Goal: Transaction & Acquisition: Purchase product/service

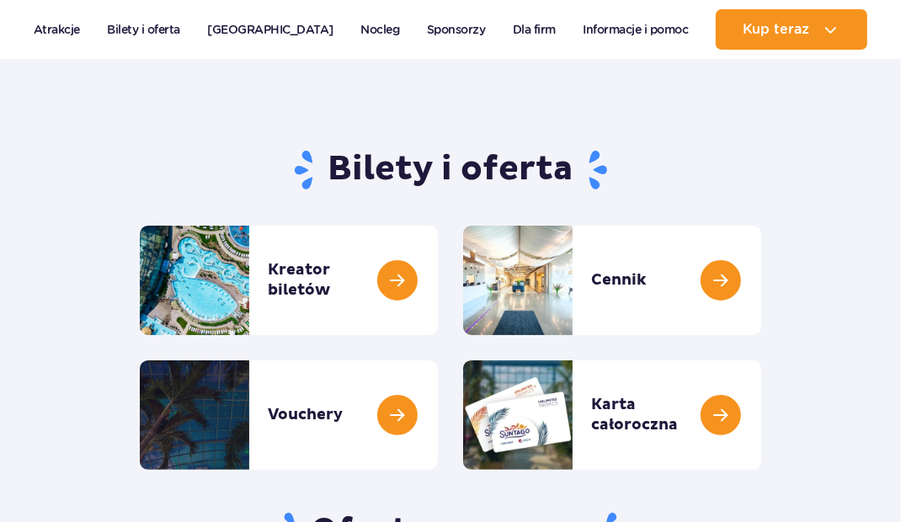
scroll to position [92, 0]
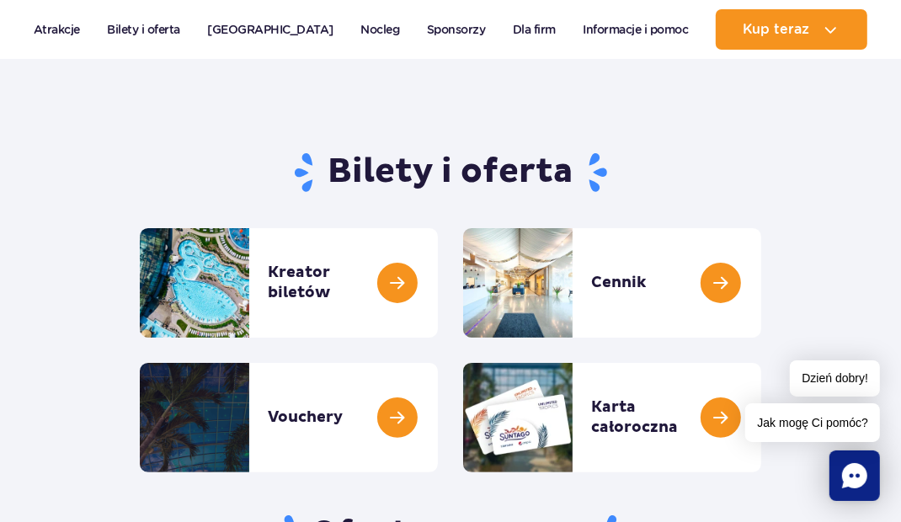
click at [438, 285] on link at bounding box center [438, 283] width 0 height 110
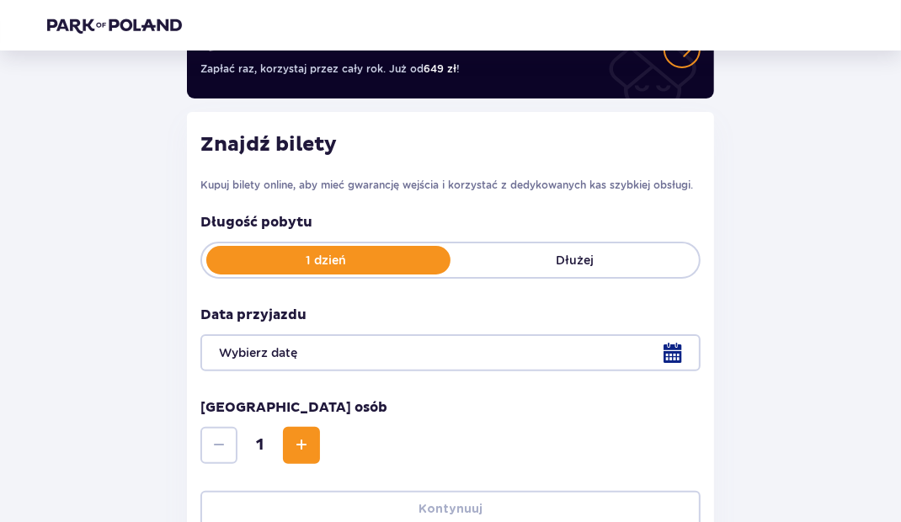
scroll to position [208, 0]
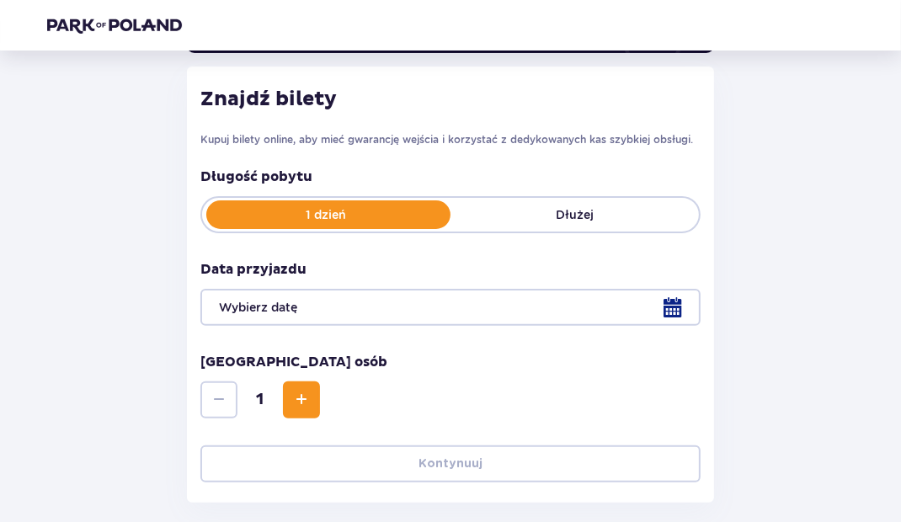
click at [673, 307] on div at bounding box center [450, 307] width 500 height 37
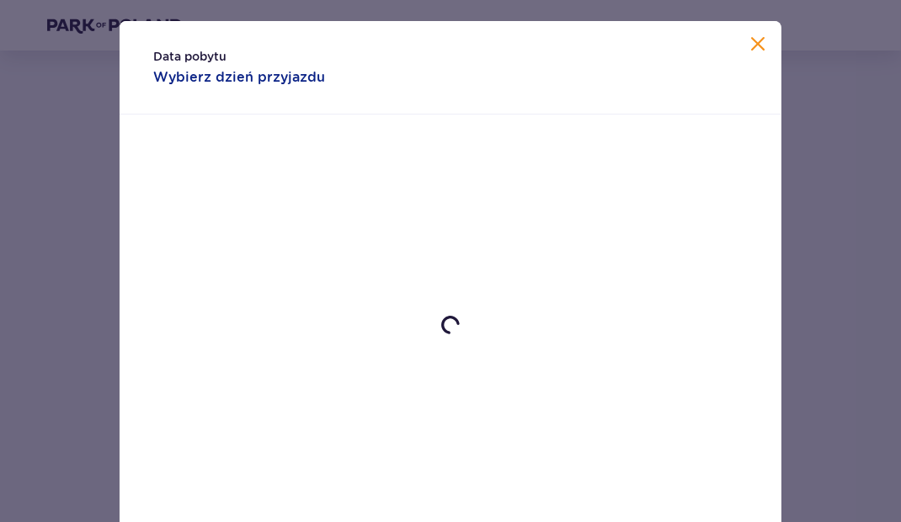
click at [673, 306] on div at bounding box center [451, 325] width 662 height 421
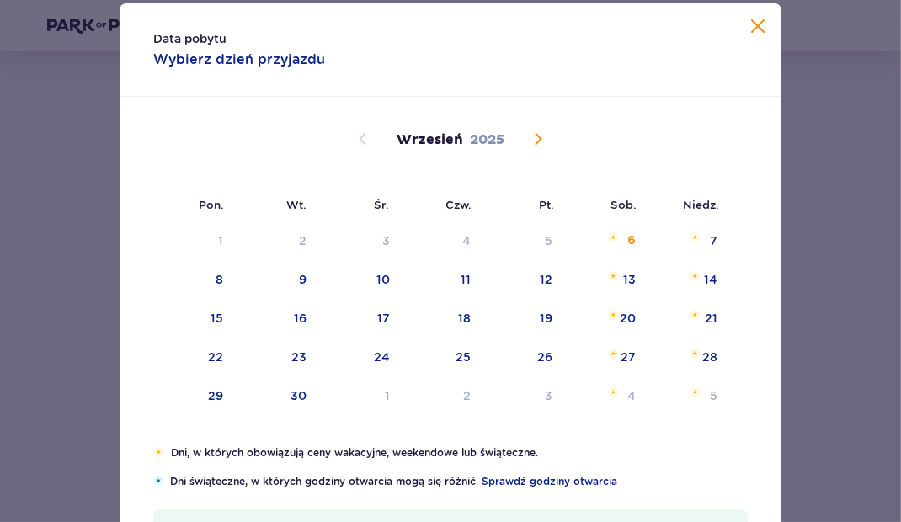
click at [710, 249] on div "7" at bounding box center [714, 240] width 8 height 17
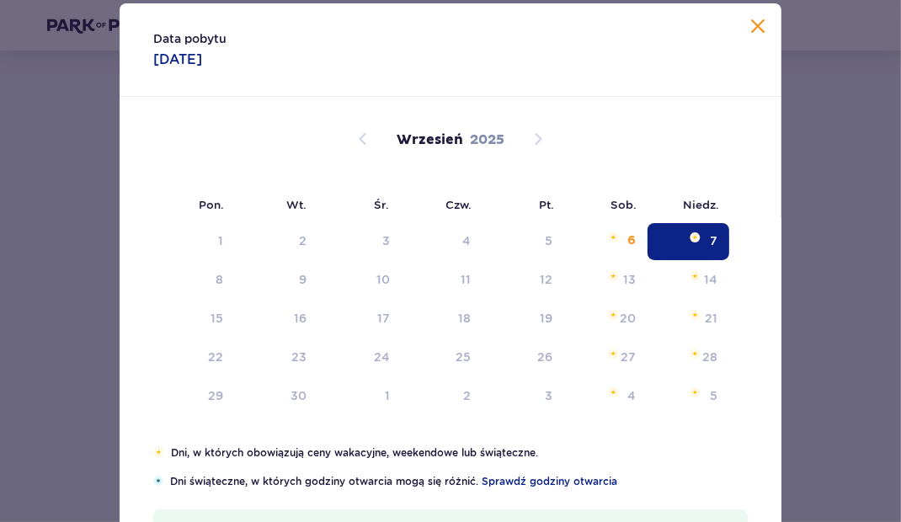
click at [721, 260] on div "7" at bounding box center [689, 241] width 82 height 37
type input "07.09.25"
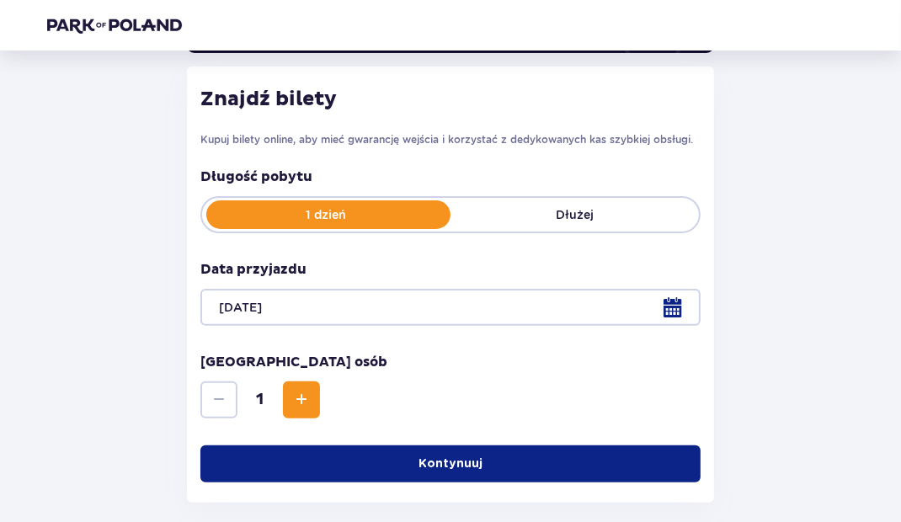
click at [295, 468] on button "Kontynuuj" at bounding box center [450, 464] width 500 height 37
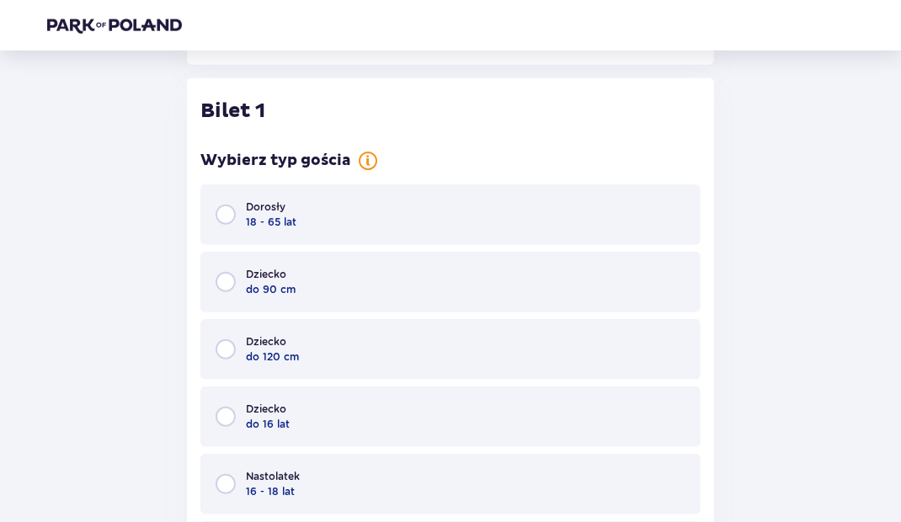
scroll to position [660, 0]
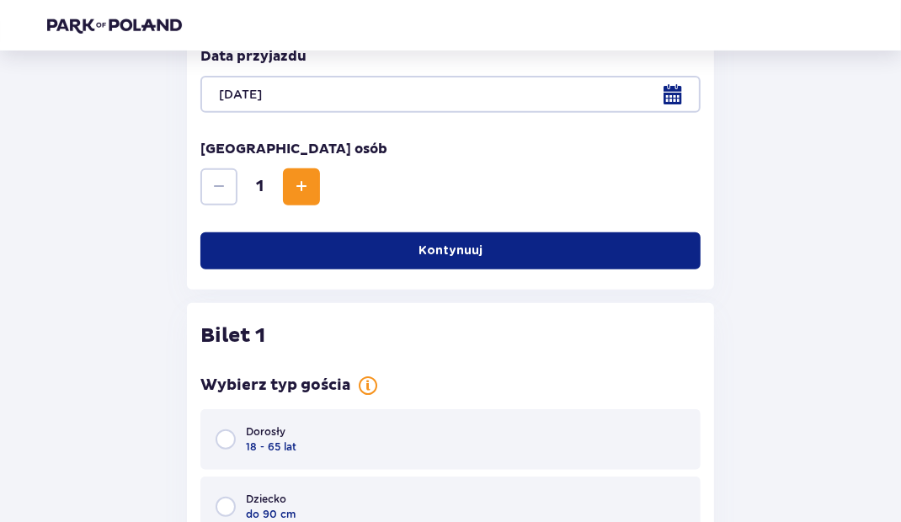
click at [292, 188] on span "Increase" at bounding box center [301, 187] width 20 height 20
click at [7, 414] on div "Wróć Pomiń ten krok Bilety Karta Unlimited Zapłać raz, korzystaj przez cały rok…" at bounding box center [450, 381] width 901 height 1504
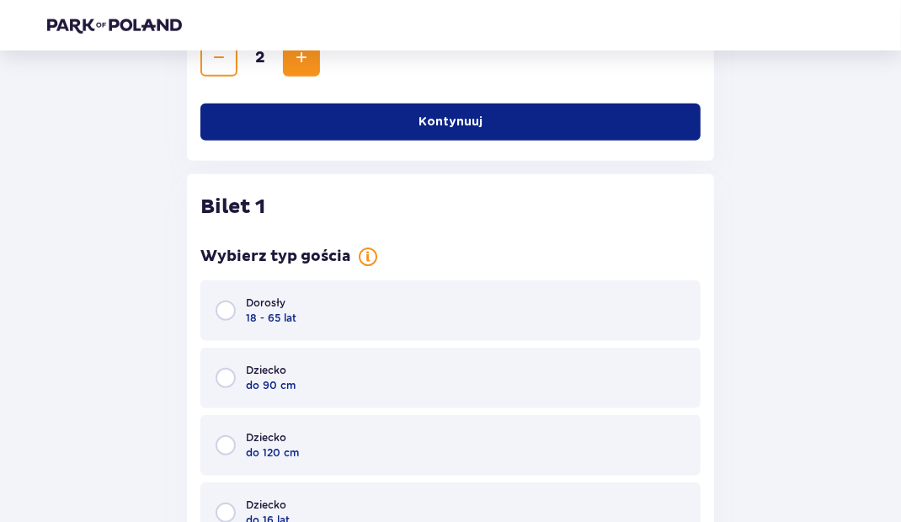
scroll to position [556, 0]
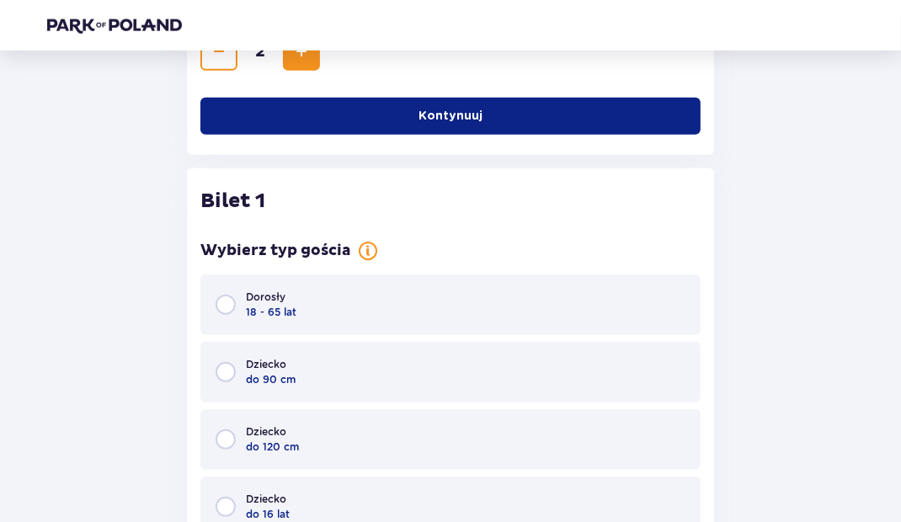
click at [306, 61] on span "Increase" at bounding box center [301, 52] width 20 height 20
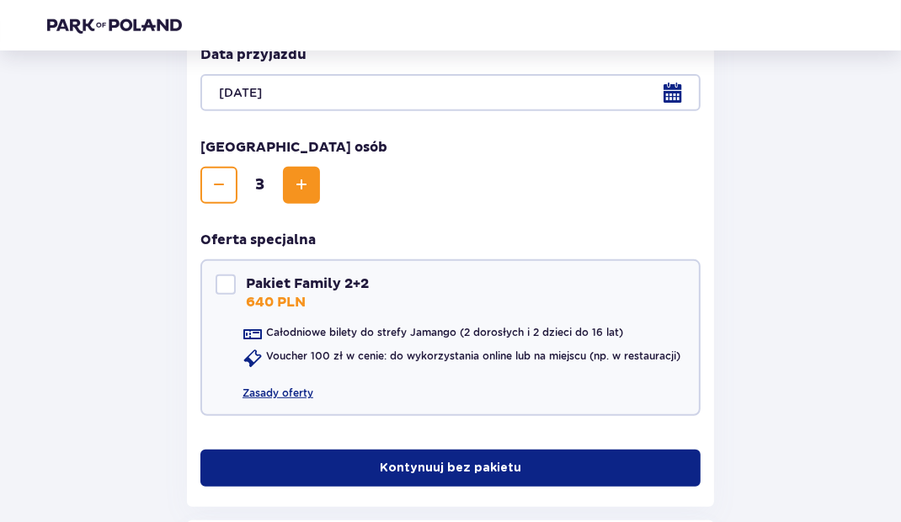
scroll to position [419, 0]
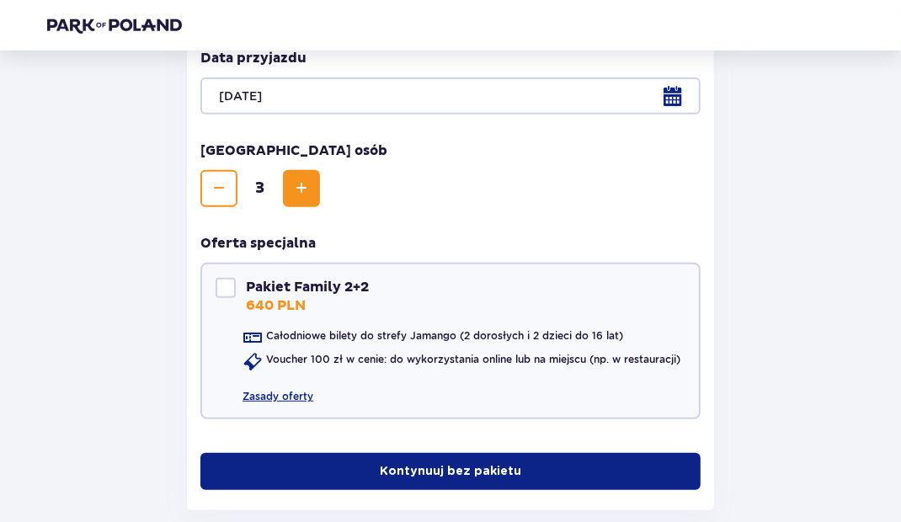
click at [310, 191] on span "Increase" at bounding box center [301, 189] width 20 height 20
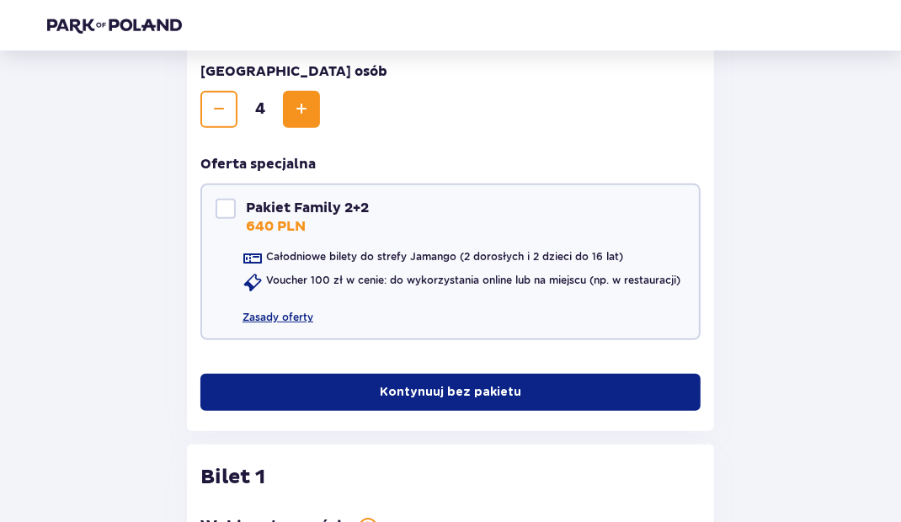
scroll to position [480, 0]
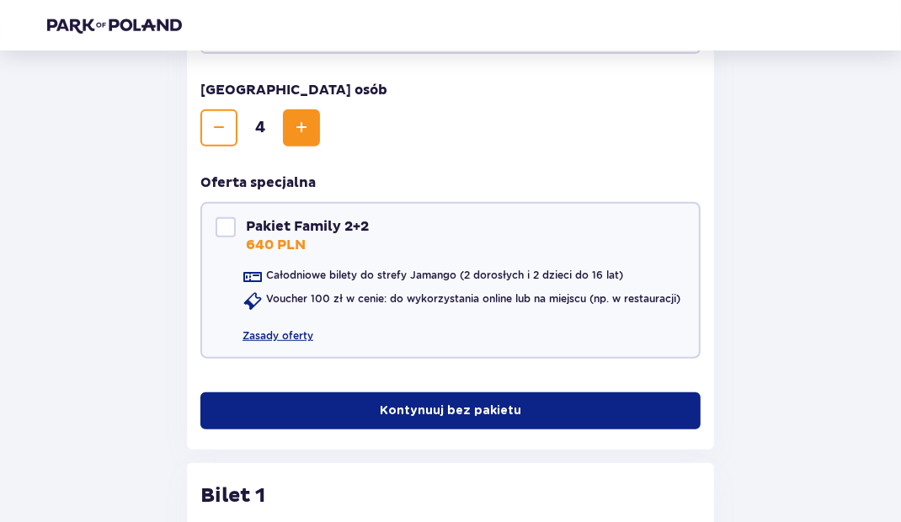
click at [222, 222] on div at bounding box center [226, 227] width 20 height 20
checkbox input "true"
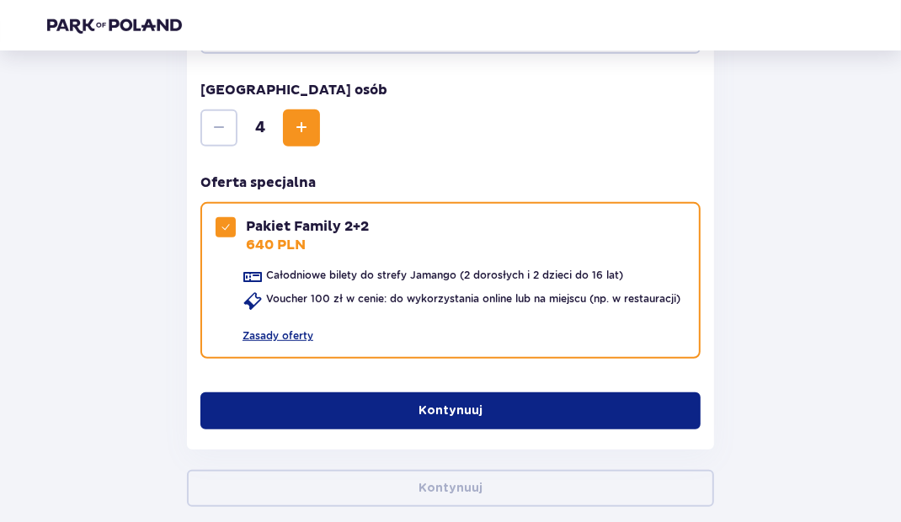
scroll to position [484, 0]
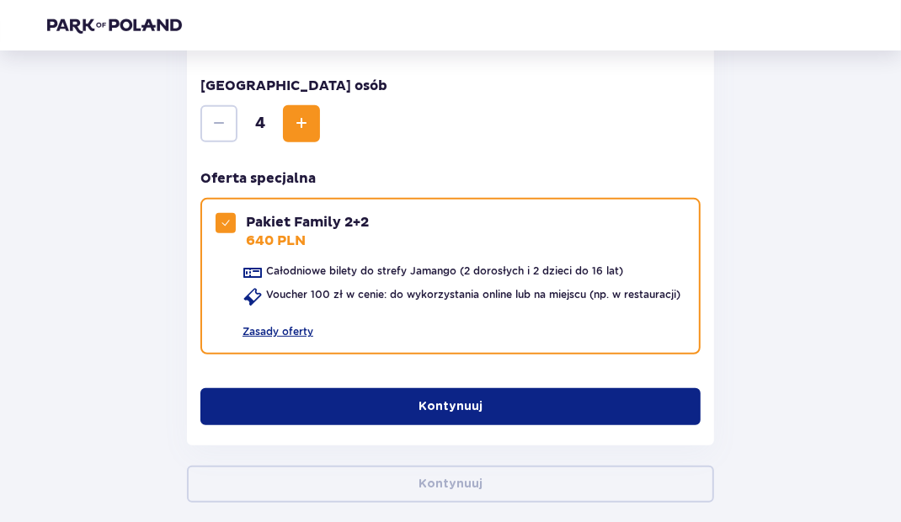
click at [283, 409] on button "Kontynuuj" at bounding box center [450, 406] width 500 height 37
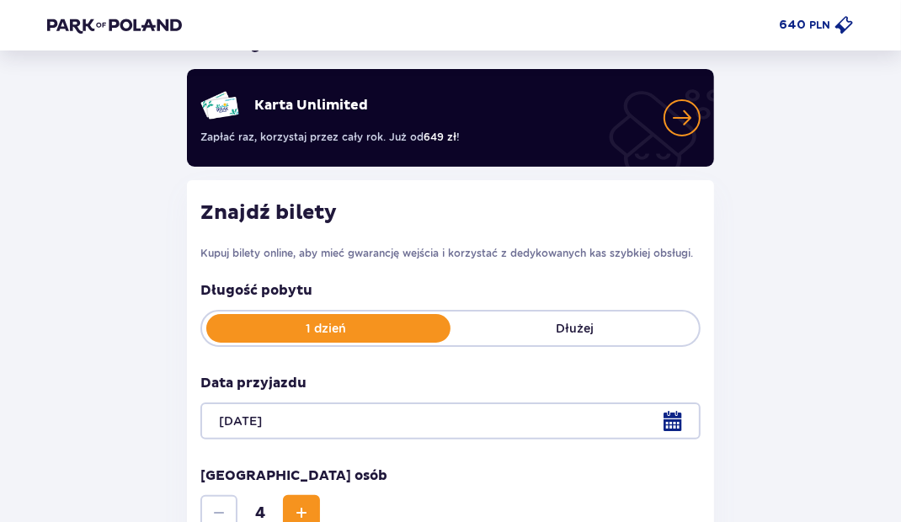
scroll to position [0, 0]
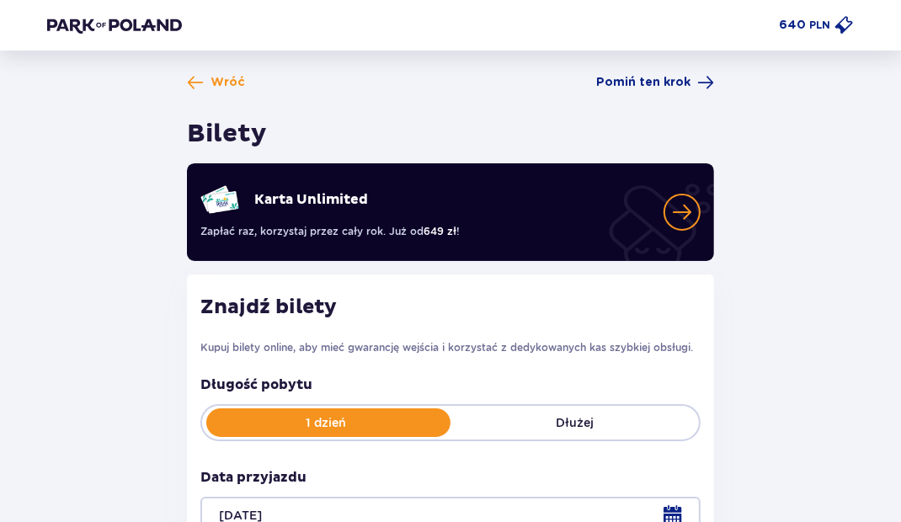
click at [200, 239] on link at bounding box center [200, 239] width 0 height 0
click at [195, 80] on span at bounding box center [195, 82] width 17 height 17
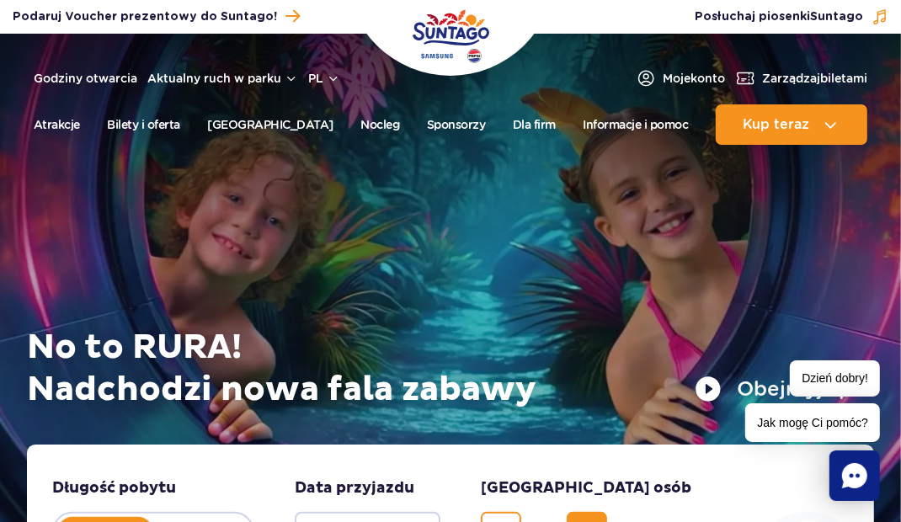
click at [152, 119] on link "Bilety i oferta" at bounding box center [144, 124] width 73 height 40
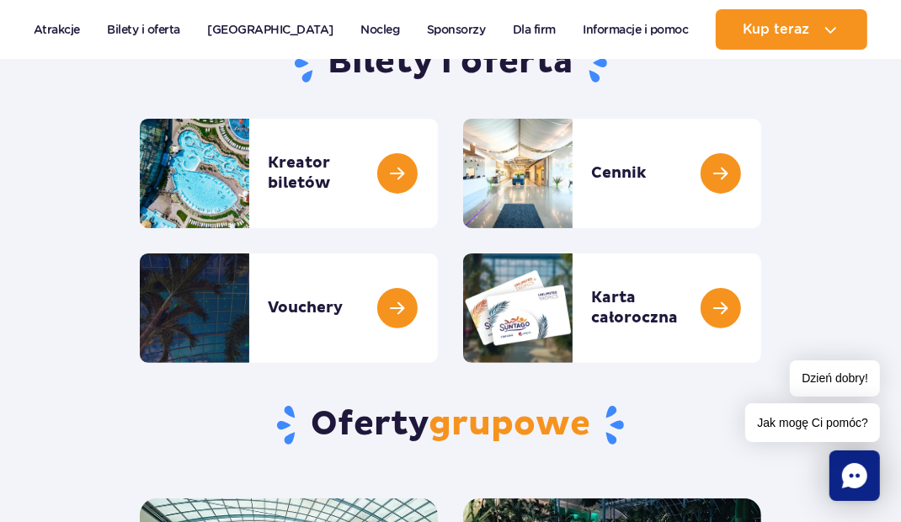
click at [761, 186] on link at bounding box center [761, 174] width 0 height 110
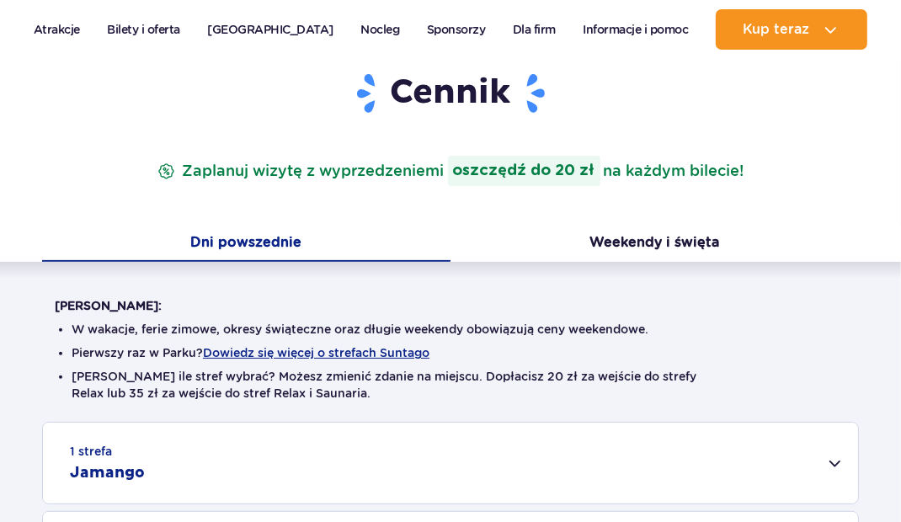
scroll to position [203, 0]
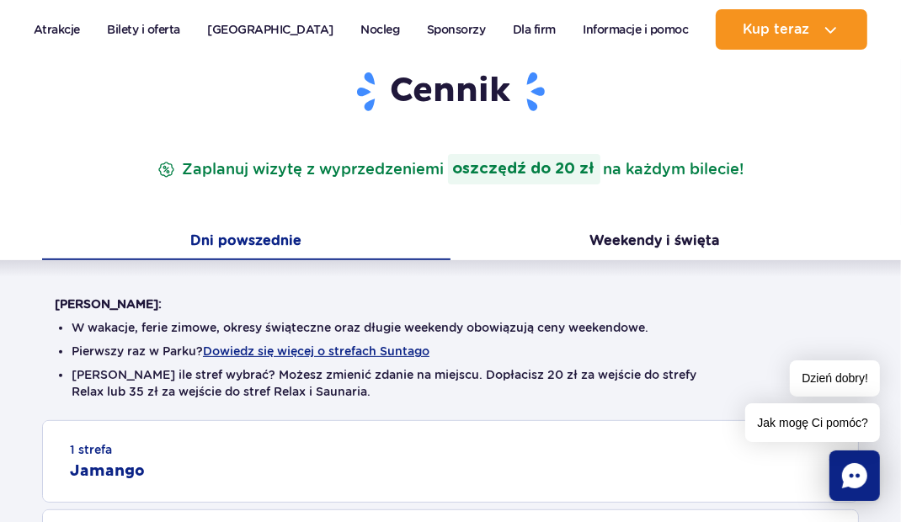
click at [677, 236] on button "Weekendy i święta" at bounding box center [655, 242] width 409 height 35
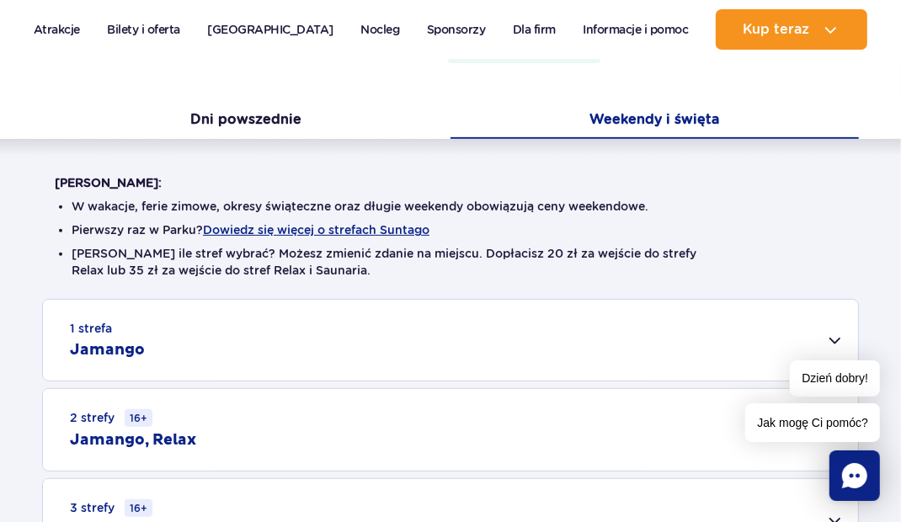
scroll to position [335, 0]
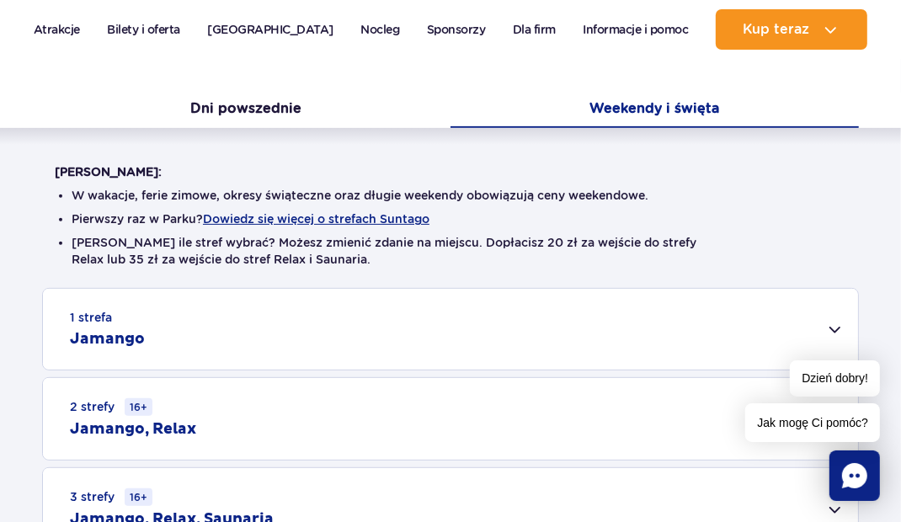
click at [722, 329] on div "1 strefa Jamango" at bounding box center [450, 329] width 815 height 81
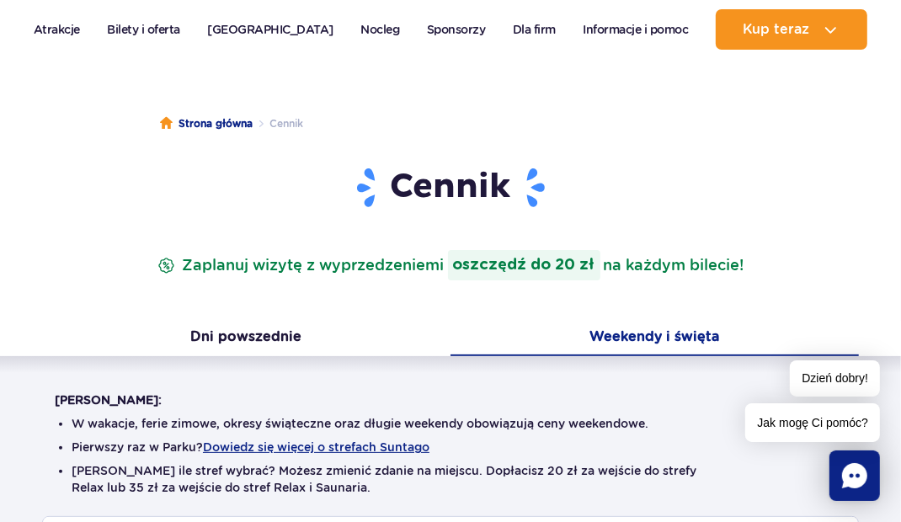
scroll to position [0, 0]
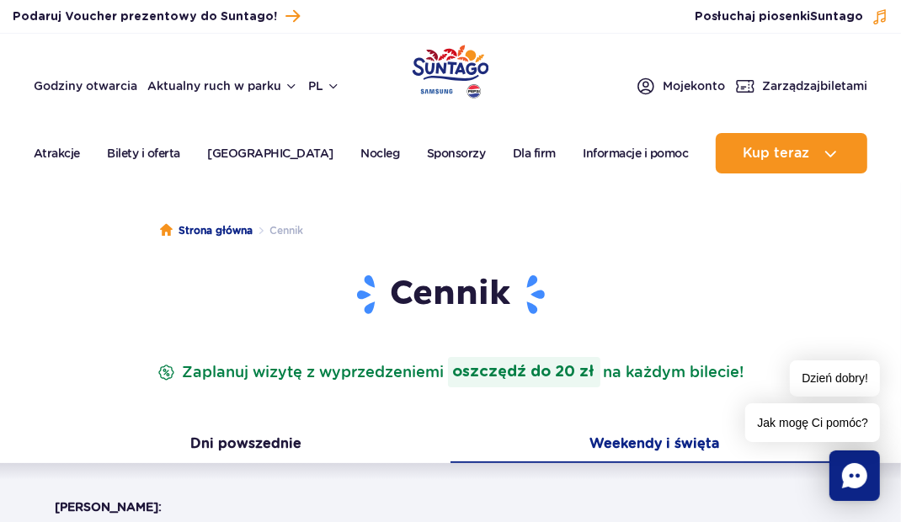
click at [152, 153] on link "Bilety i oferta" at bounding box center [144, 153] width 73 height 40
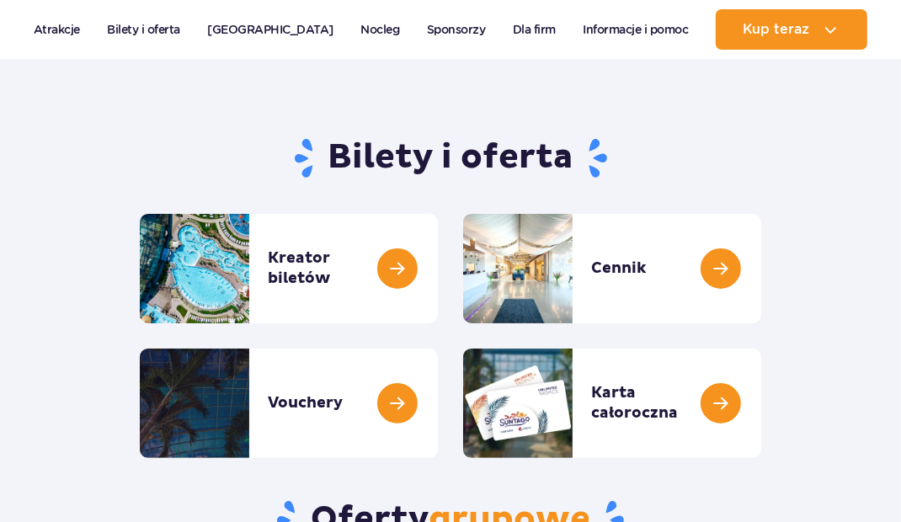
scroll to position [106, 0]
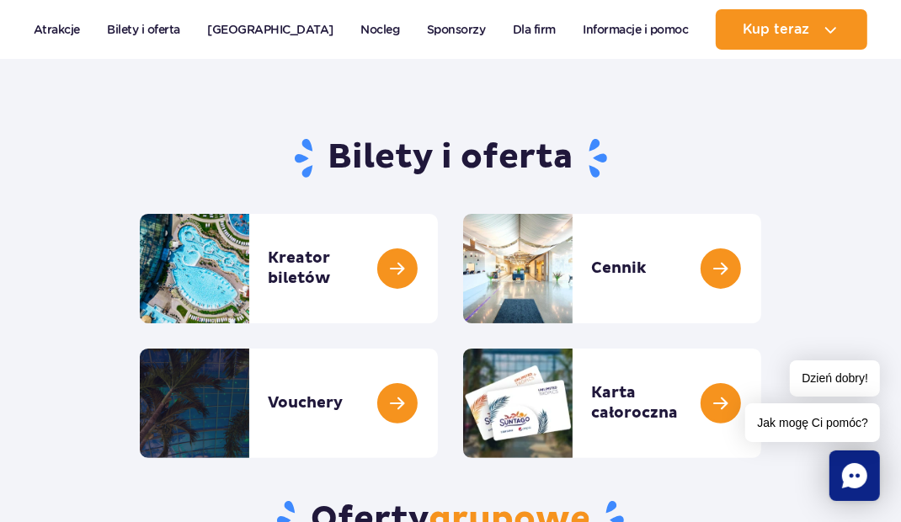
click at [438, 409] on link at bounding box center [438, 404] width 0 height 110
click at [438, 268] on link at bounding box center [438, 269] width 0 height 110
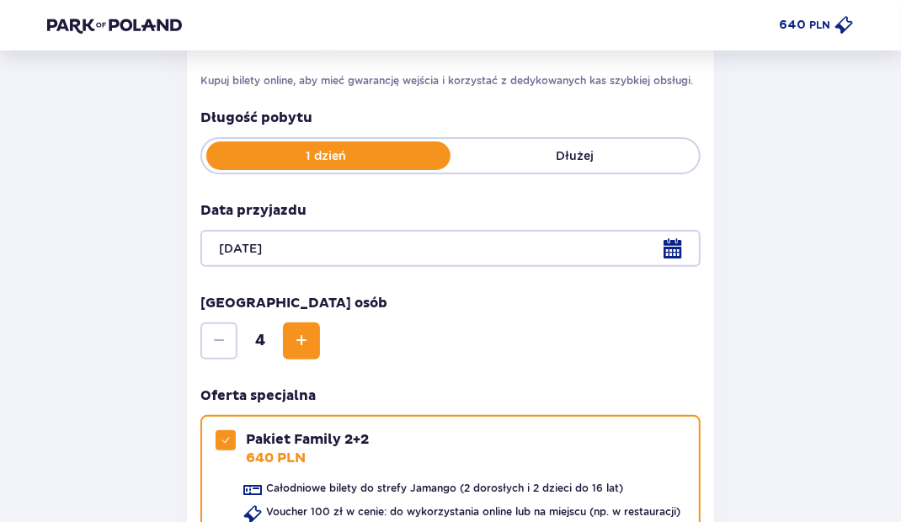
scroll to position [273, 0]
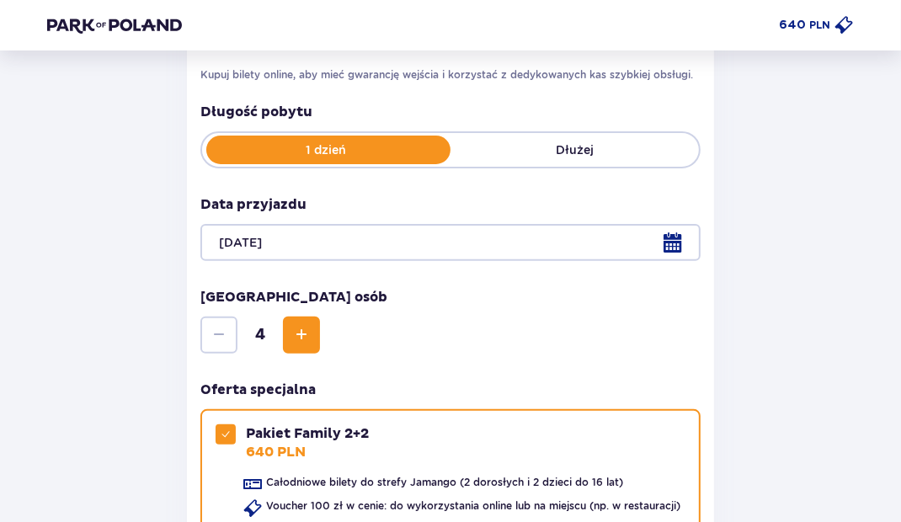
click at [683, 249] on div at bounding box center [450, 242] width 500 height 37
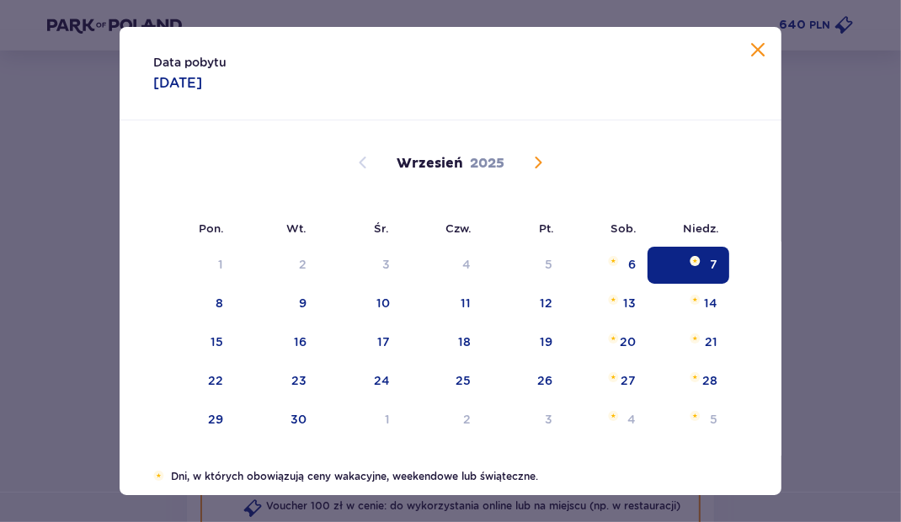
click at [620, 305] on div "13" at bounding box center [605, 304] width 83 height 37
click at [638, 297] on div "13" at bounding box center [605, 304] width 83 height 37
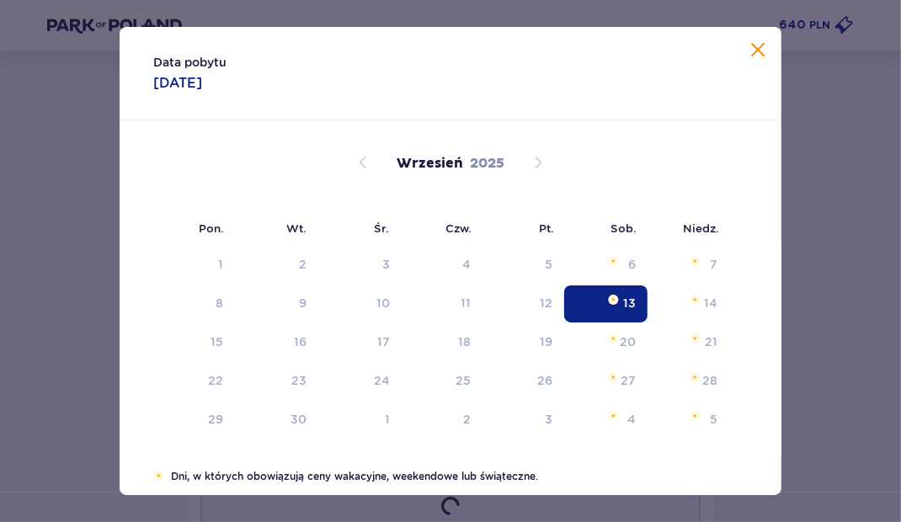
click at [620, 307] on div "13" at bounding box center [605, 304] width 83 height 37
type input "13.09.25"
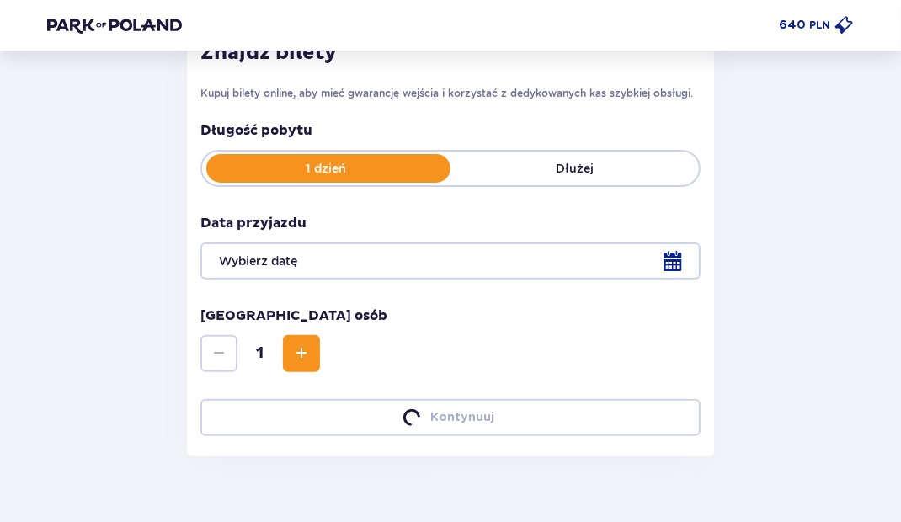
scroll to position [273, 0]
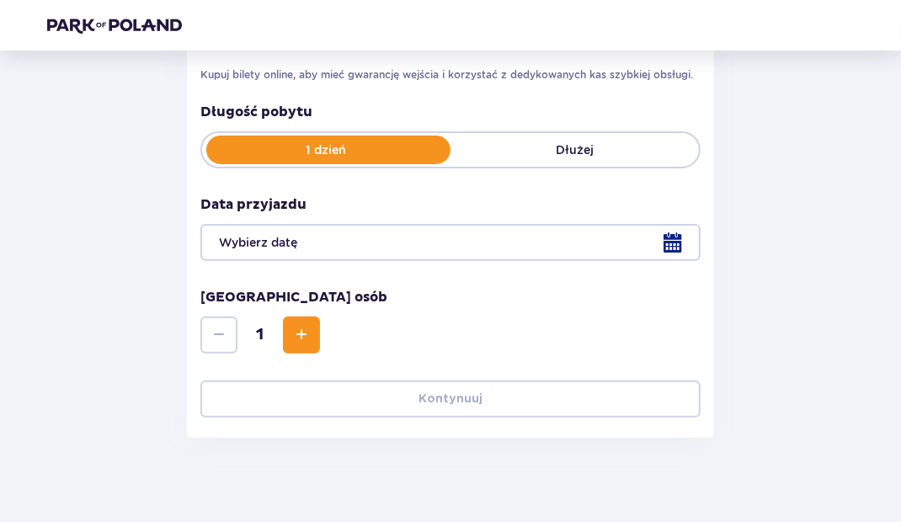
click at [669, 231] on div at bounding box center [450, 242] width 500 height 37
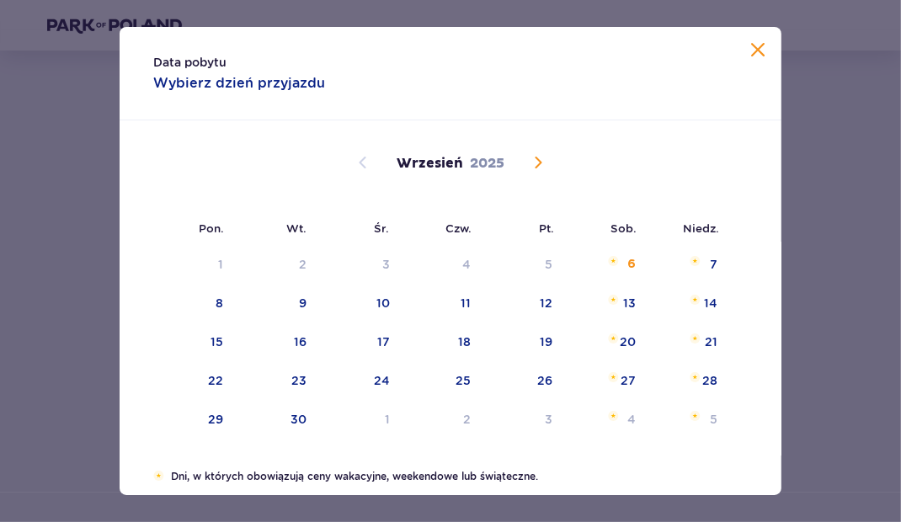
click at [680, 256] on div "7" at bounding box center [689, 265] width 82 height 37
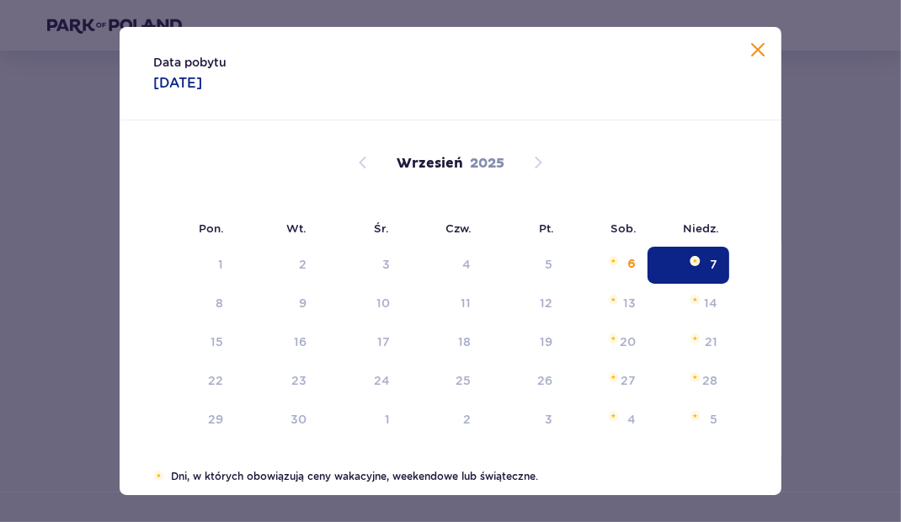
click at [632, 307] on div "13" at bounding box center [629, 303] width 13 height 17
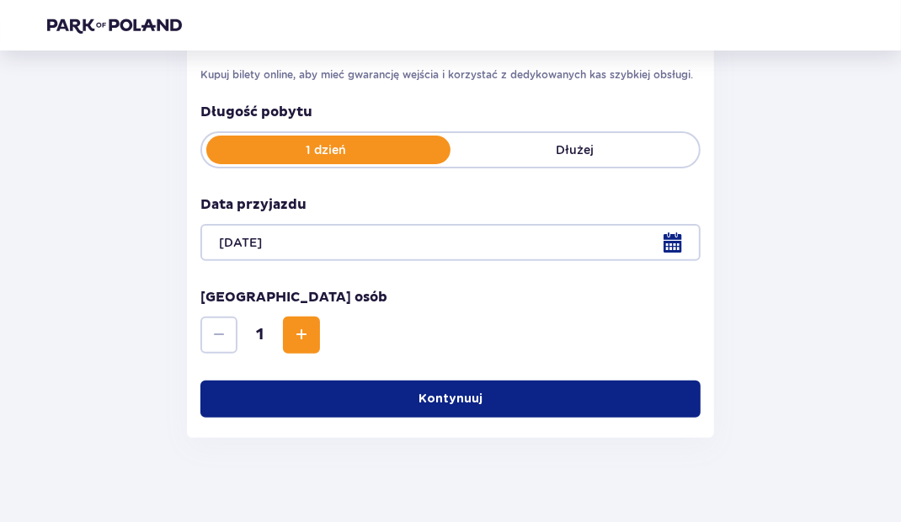
scroll to position [254, 0]
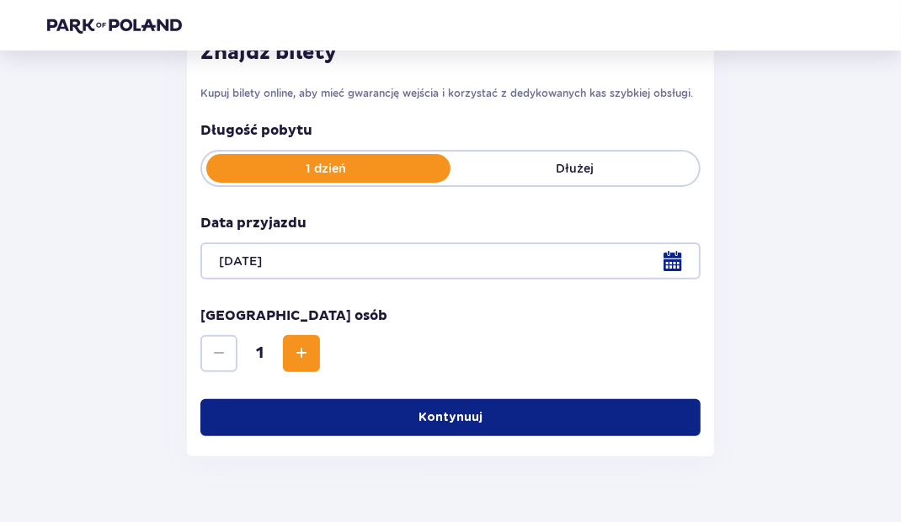
click at [680, 251] on div at bounding box center [450, 261] width 500 height 37
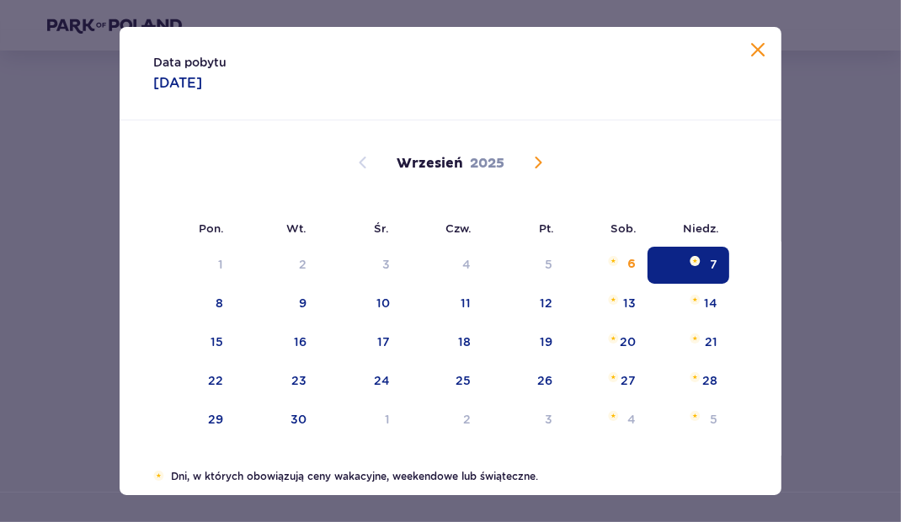
click at [627, 303] on div "13" at bounding box center [629, 303] width 13 height 17
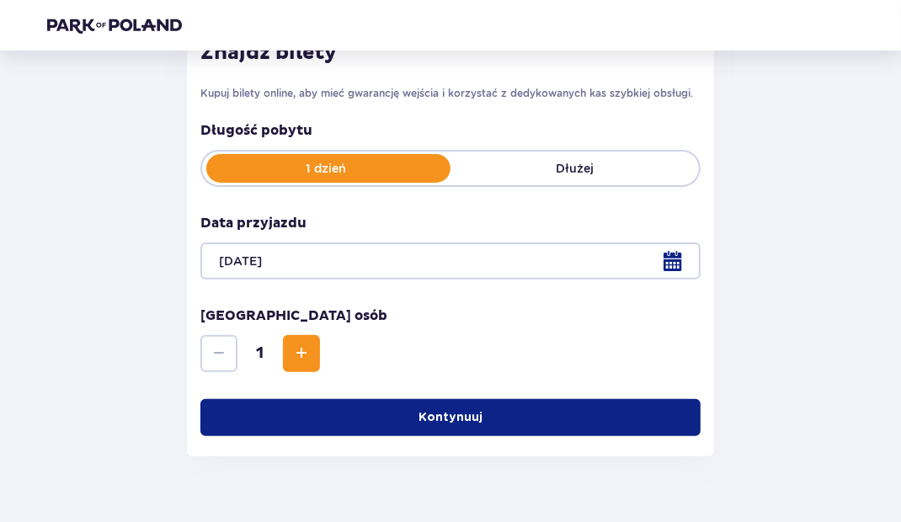
click at [303, 361] on span "Increase" at bounding box center [301, 354] width 20 height 20
click at [303, 346] on span "Increase" at bounding box center [301, 354] width 20 height 20
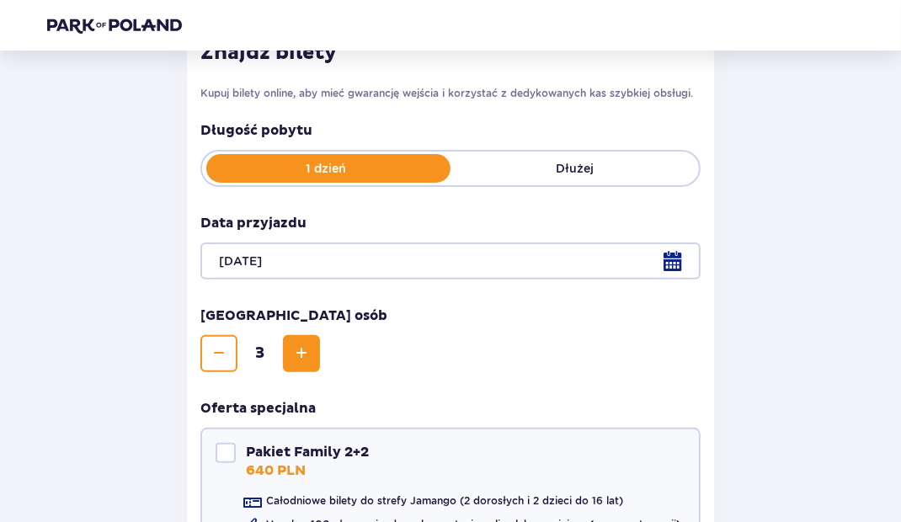
click at [301, 355] on span "Increase" at bounding box center [301, 354] width 20 height 20
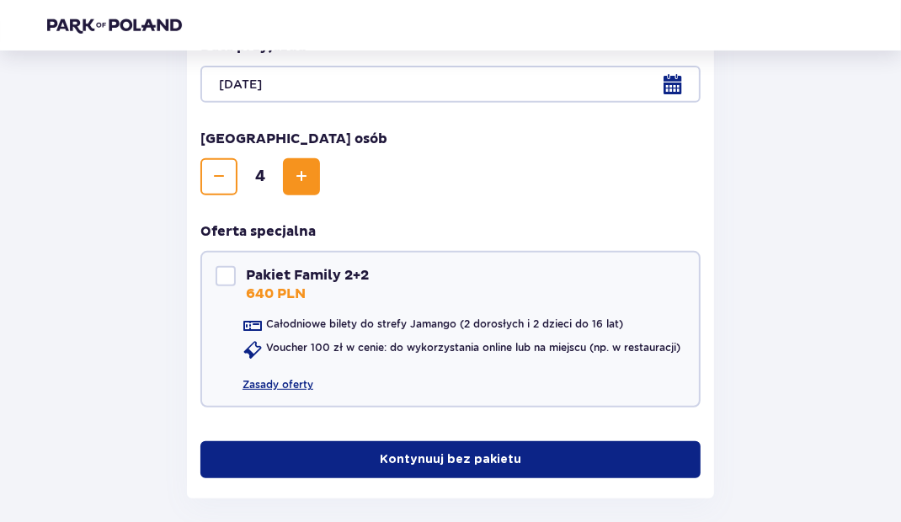
scroll to position [450, 0]
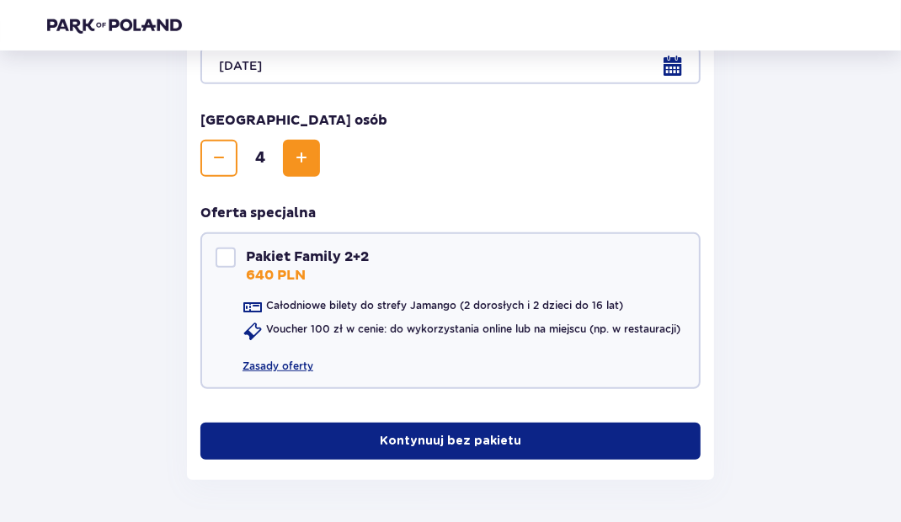
click at [688, 80] on div at bounding box center [450, 65] width 500 height 37
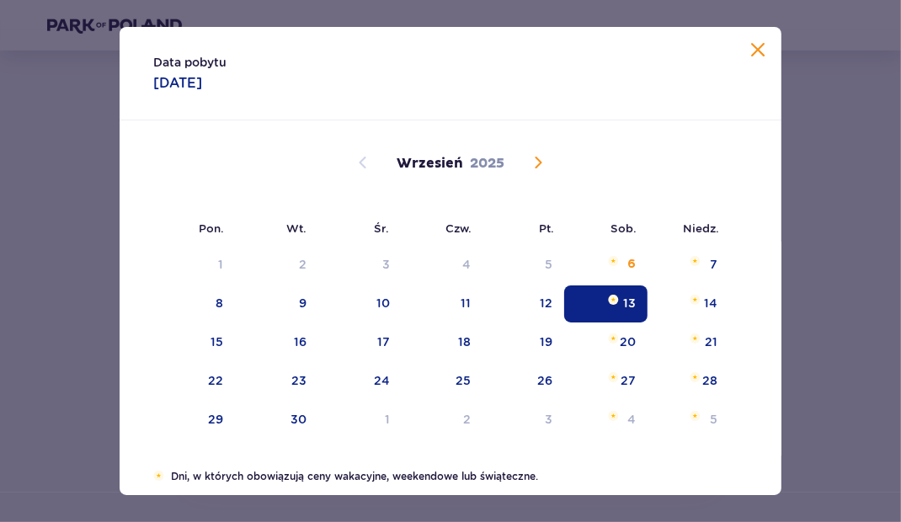
click at [624, 273] on div "6" at bounding box center [605, 265] width 83 height 37
type input "06.09.25"
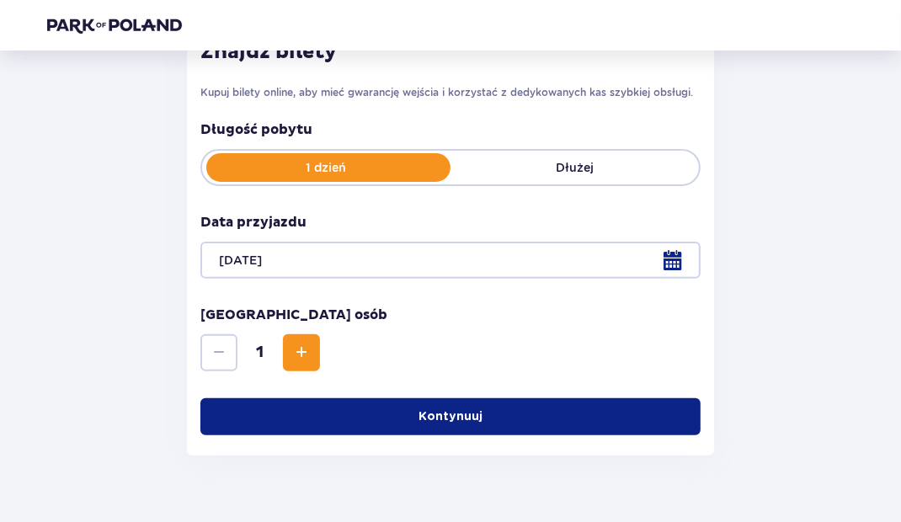
scroll to position [254, 0]
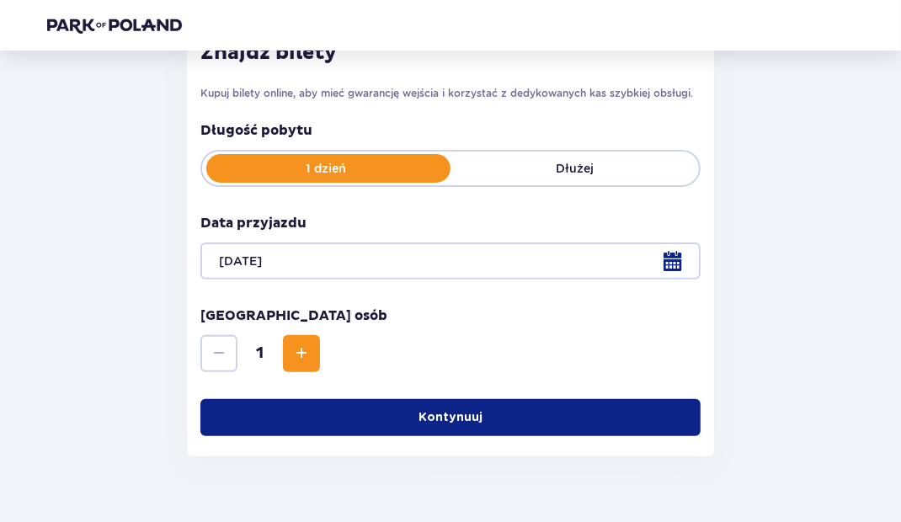
click at [304, 357] on span "Increase" at bounding box center [301, 354] width 20 height 20
click at [307, 350] on span "Increase" at bounding box center [301, 354] width 20 height 20
click at [309, 356] on span "Increase" at bounding box center [301, 354] width 20 height 20
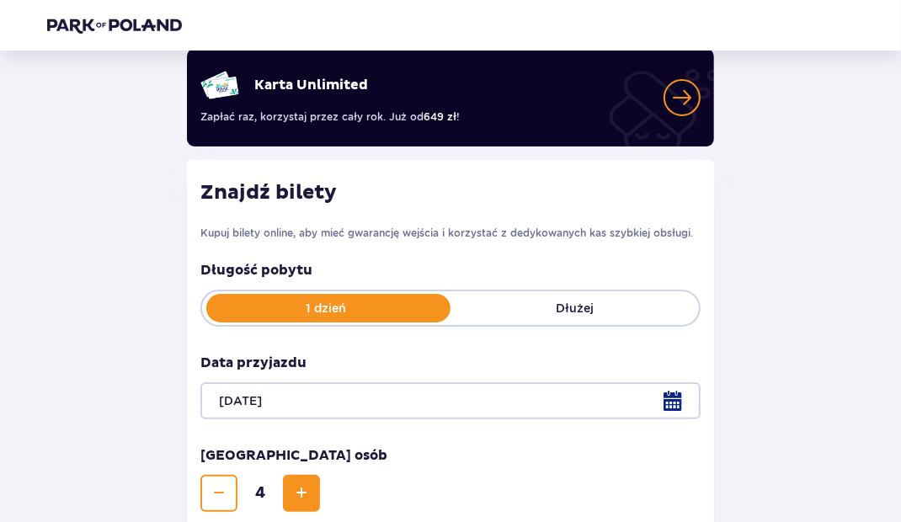
scroll to position [140, 0]
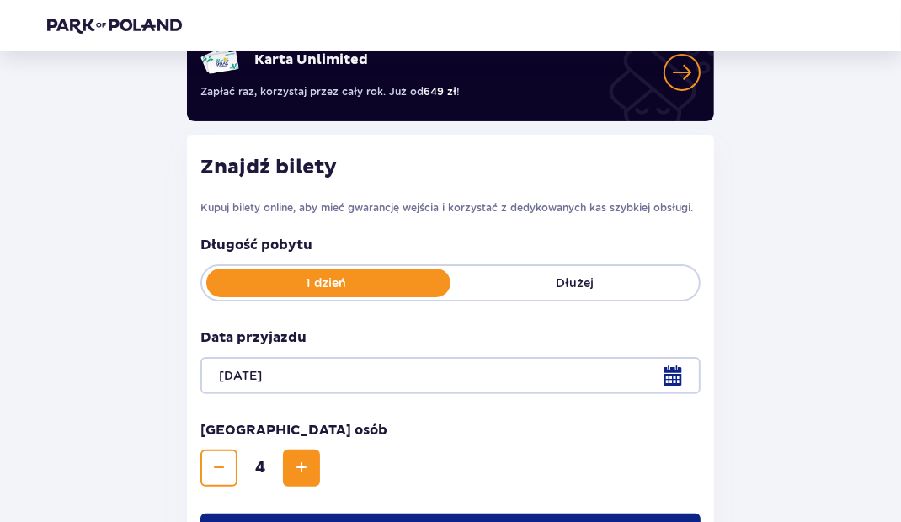
click at [668, 461] on div "Liczba osób 4" at bounding box center [450, 454] width 500 height 66
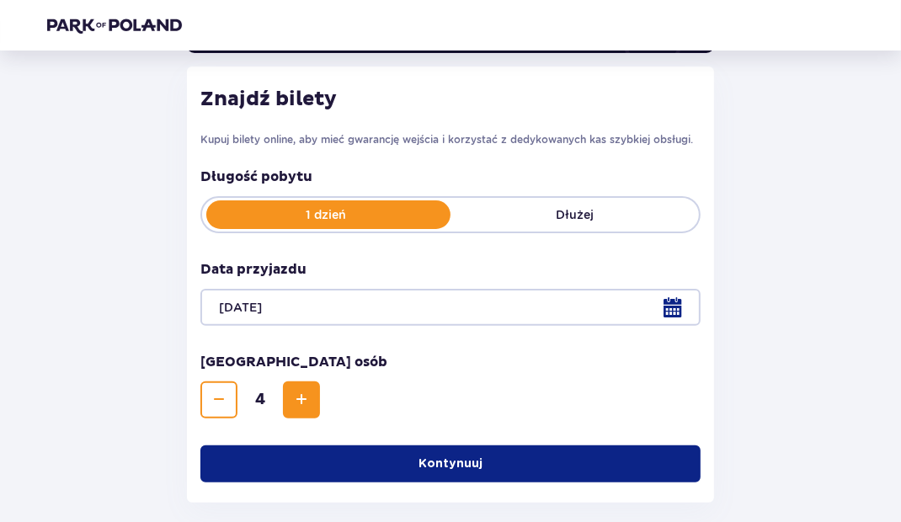
click at [611, 521] on div "Wróć Pomiń ten krok Bilety Karta Unlimited Zapłać raz, korzystaj przez cały rok…" at bounding box center [450, 222] width 901 height 761
click at [685, 309] on div at bounding box center [450, 307] width 500 height 37
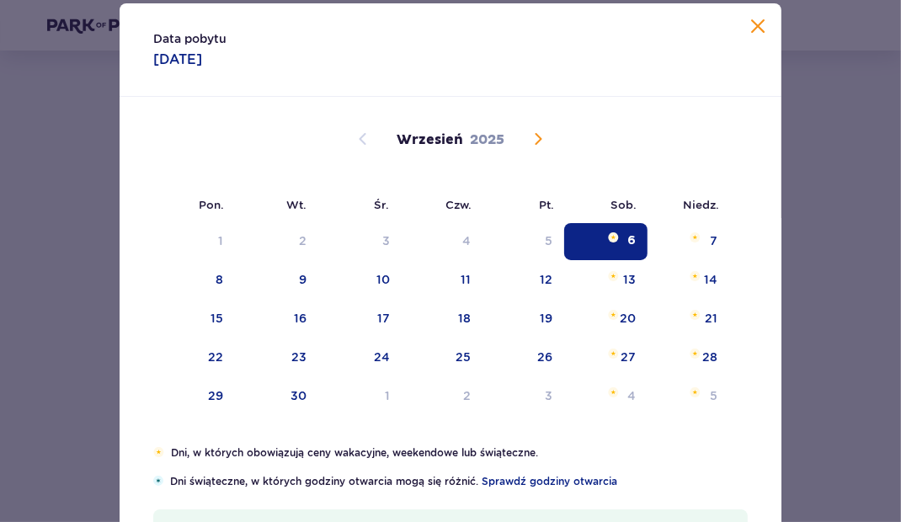
click at [574, 468] on div "Sierpień 2025 28 29 30 31 1 2 3 4 5 6 7 8 9 10 11 12 13 14 15 16 17 18 19 20 21…" at bounding box center [451, 417] width 662 height 640
click at [759, 37] on span at bounding box center [758, 27] width 20 height 20
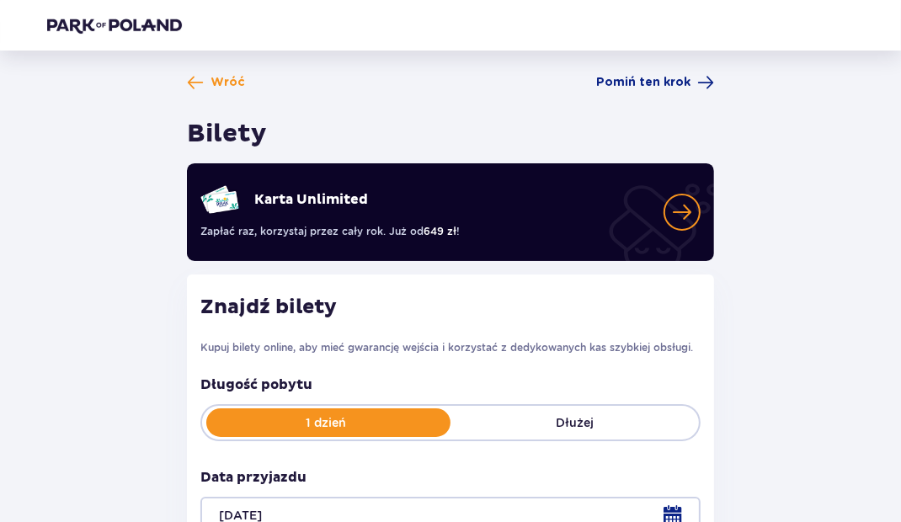
click at [0, 330] on div "Wróć Pomiń ten krok Bilety Karta Unlimited Zapłać raz, korzystaj przez cały rok…" at bounding box center [450, 431] width 901 height 761
click at [211, 81] on span "Wróć" at bounding box center [228, 82] width 35 height 17
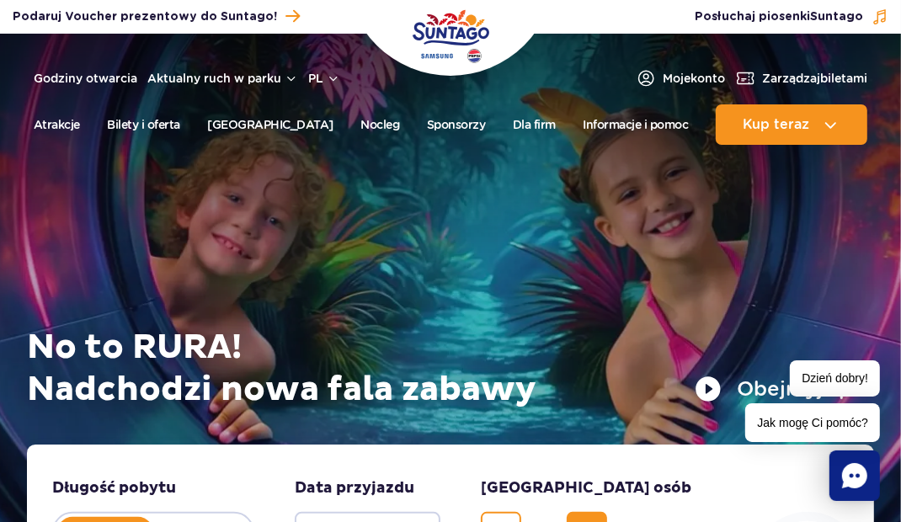
click at [146, 118] on link "Bilety i oferta" at bounding box center [144, 124] width 73 height 40
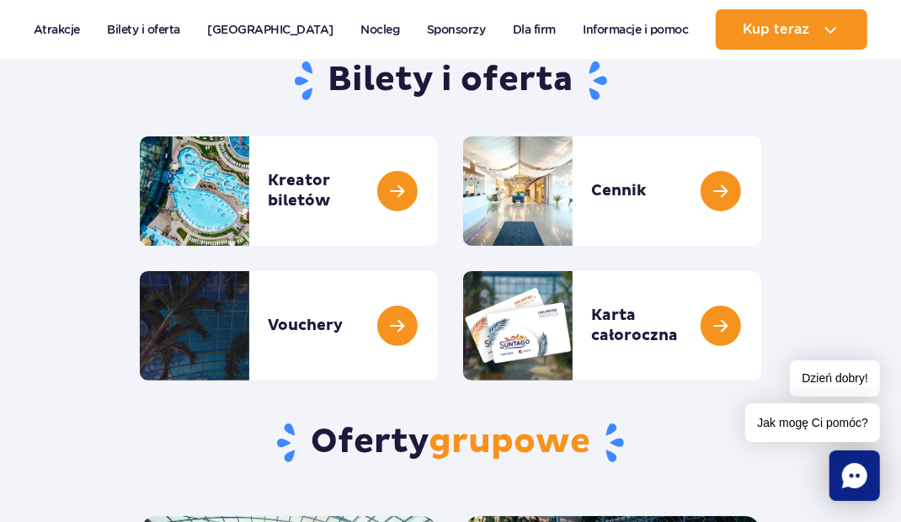
scroll to position [183, 0]
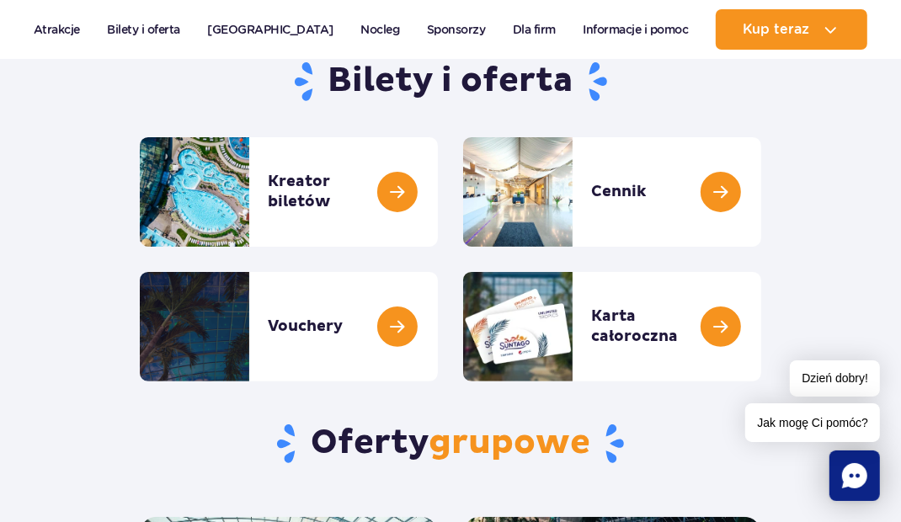
click at [761, 196] on link at bounding box center [761, 192] width 0 height 110
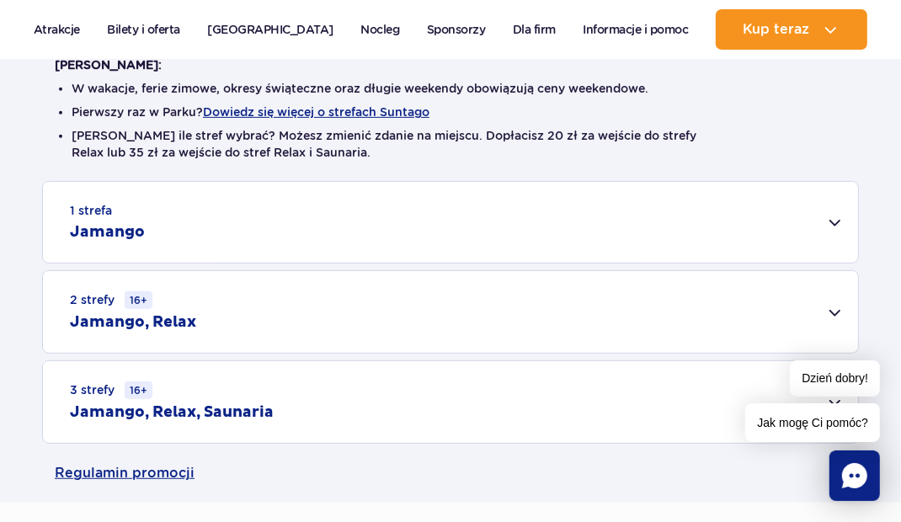
scroll to position [473, 0]
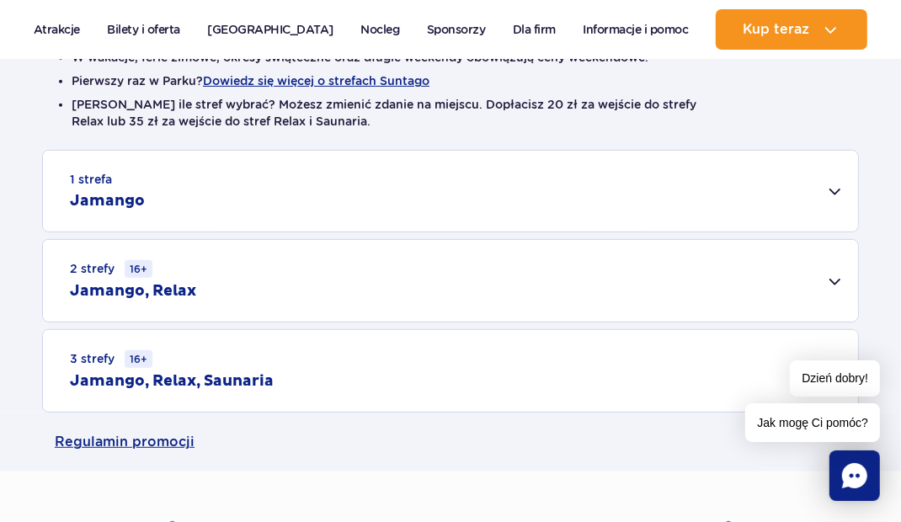
click at [831, 187] on div "1 strefa Jamango" at bounding box center [450, 191] width 815 height 81
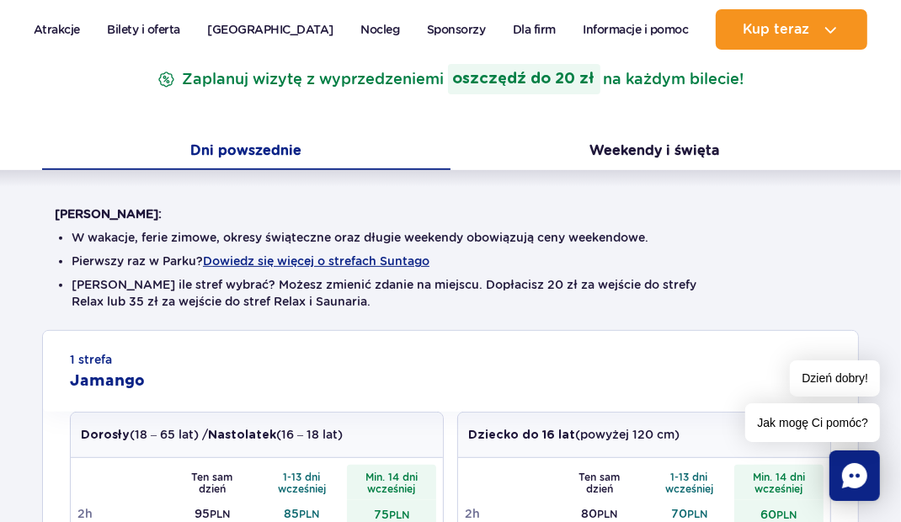
scroll to position [290, 0]
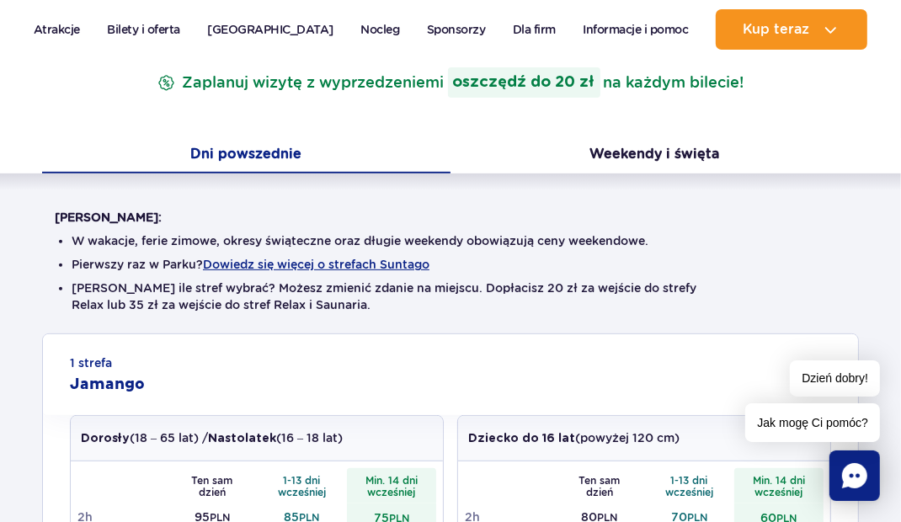
click at [646, 159] on button "Weekendy i święta" at bounding box center [655, 155] width 409 height 35
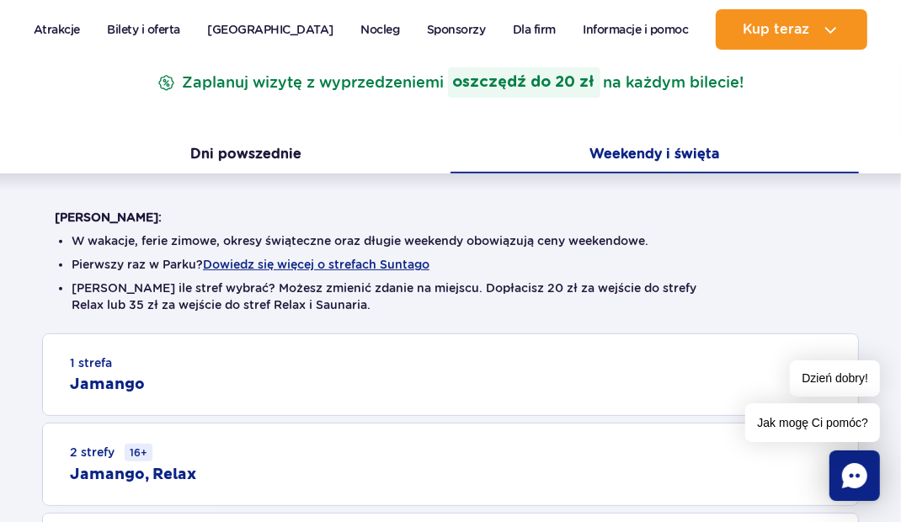
click at [640, 363] on div "1 strefa Jamango" at bounding box center [450, 374] width 815 height 81
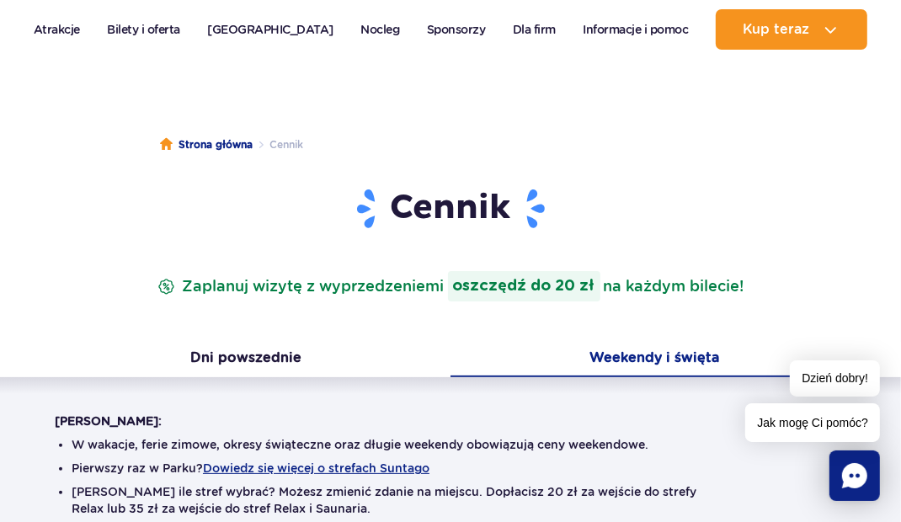
scroll to position [0, 0]
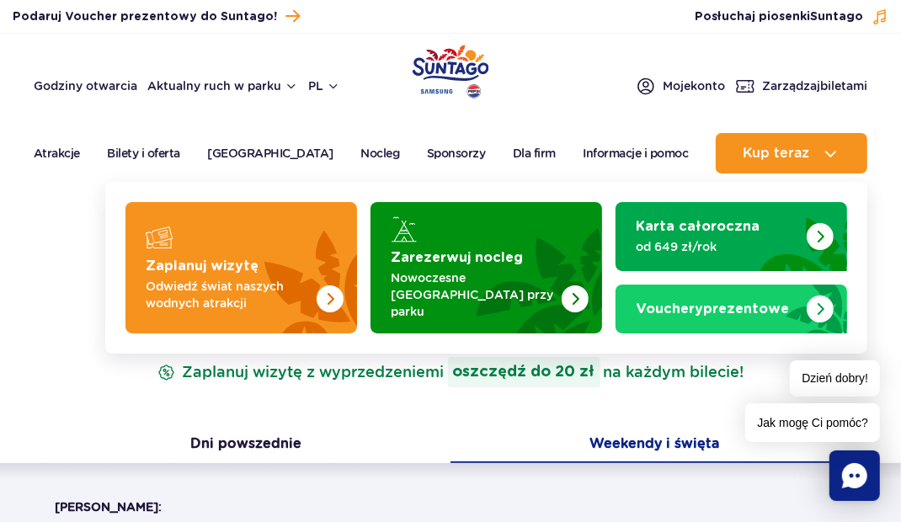
click at [838, 146] on img at bounding box center [830, 153] width 20 height 20
click at [846, 87] on span "Zarządzaj biletami" at bounding box center [814, 85] width 105 height 17
